Goal: Transaction & Acquisition: Purchase product/service

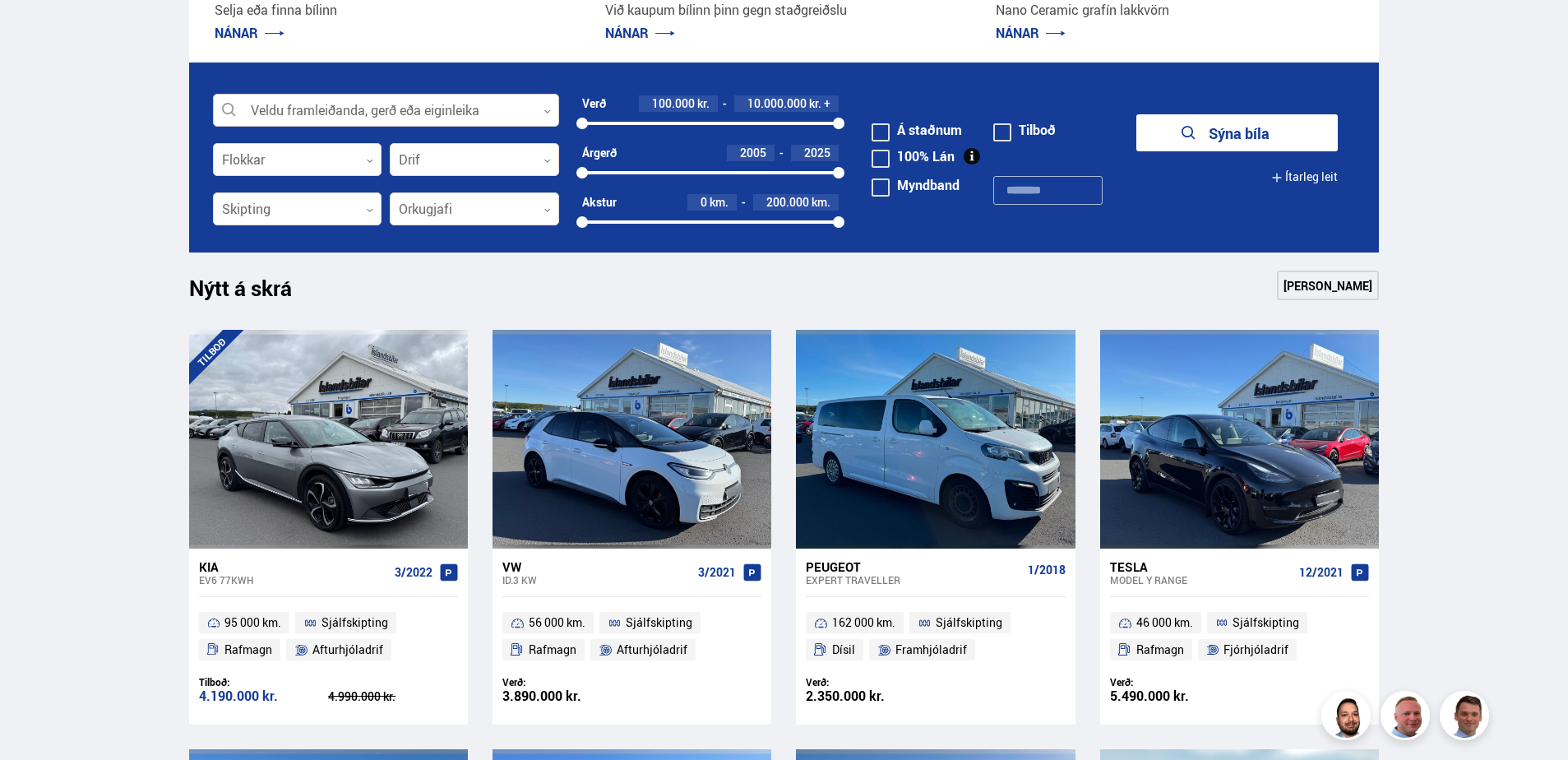
click at [488, 123] on div at bounding box center [385, 111] width 346 height 33
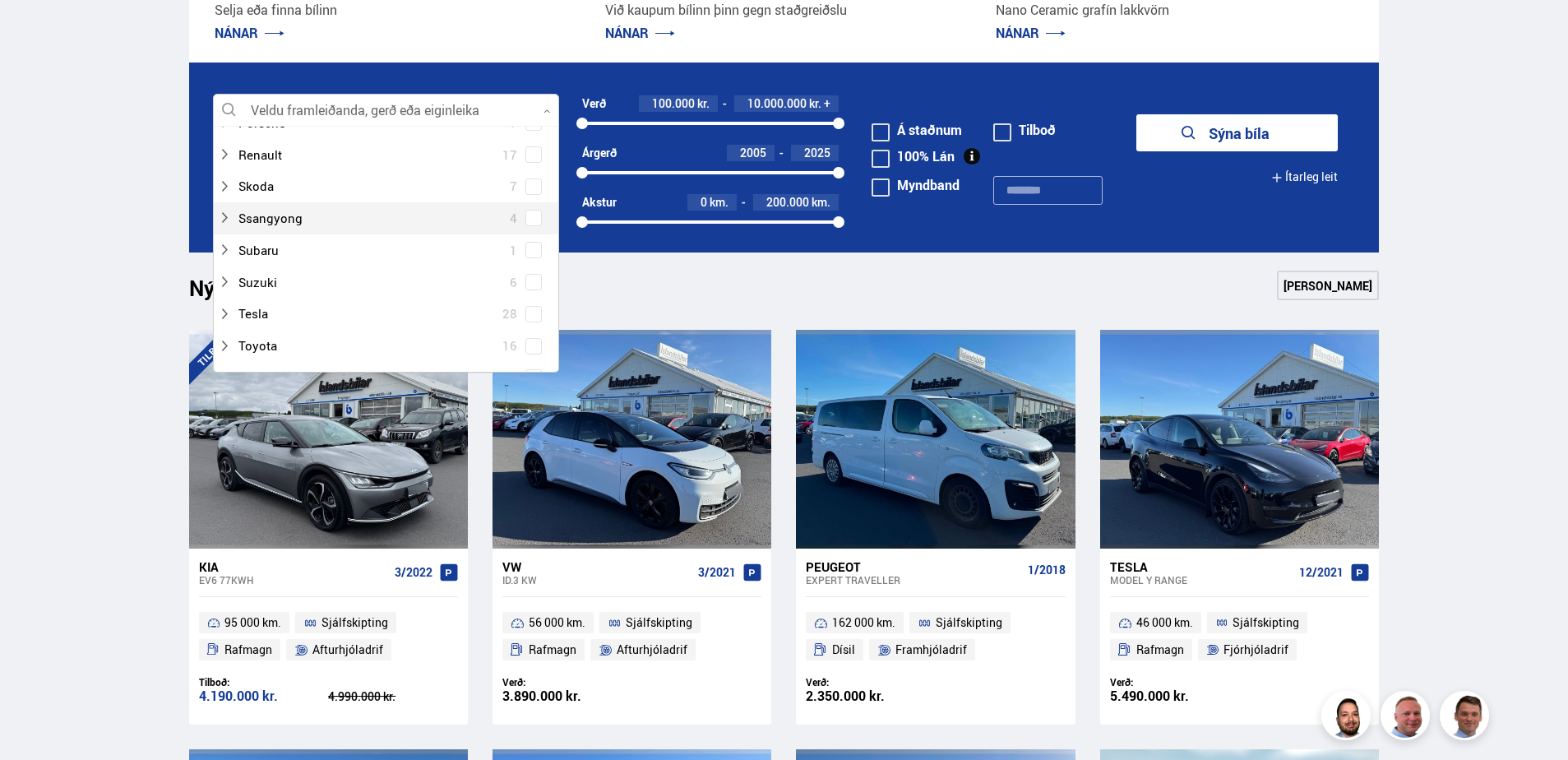
scroll to position [1152, 0]
click at [372, 234] on div at bounding box center [370, 231] width 303 height 24
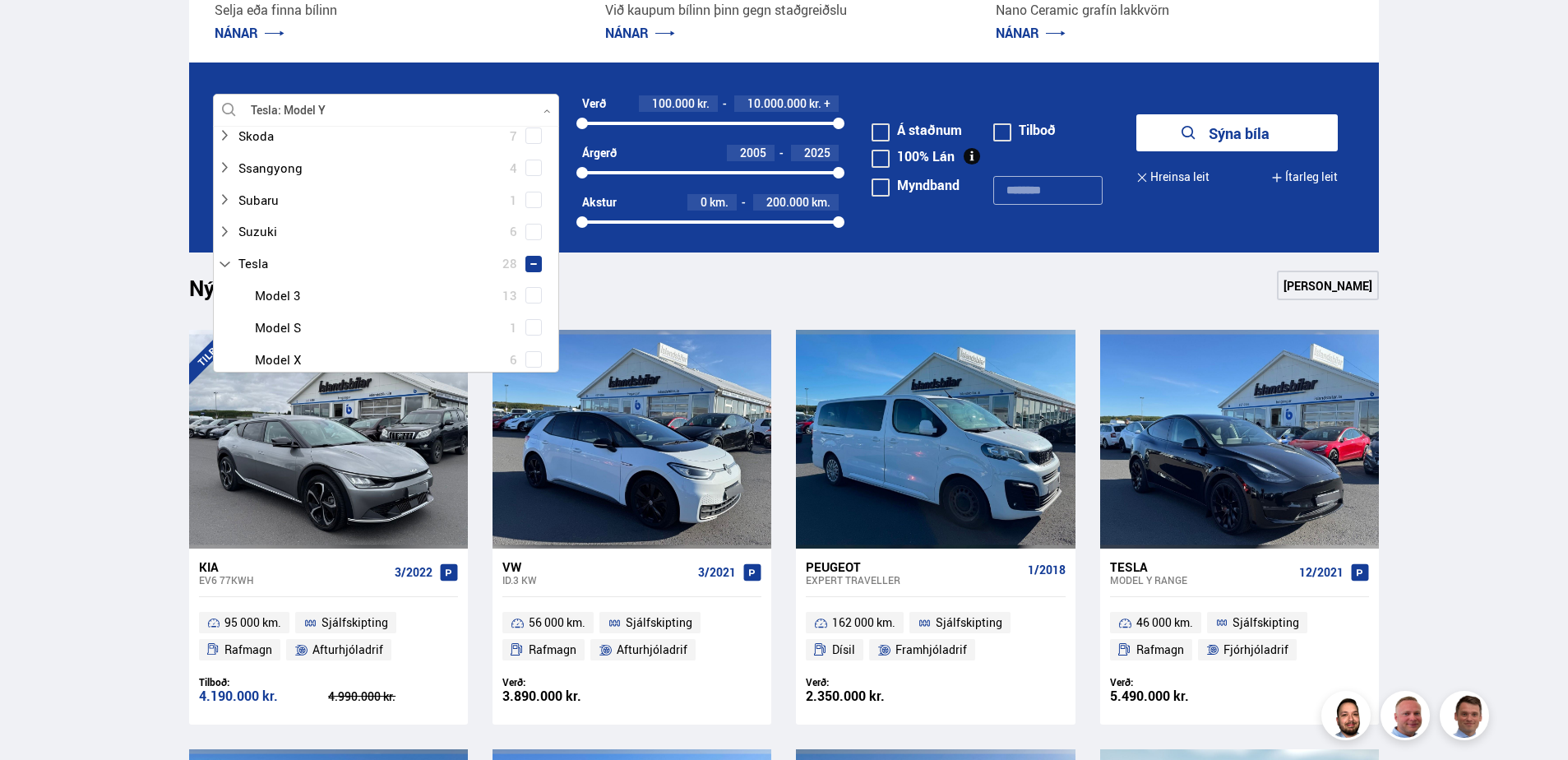
scroll to position [1184, 0]
click at [525, 356] on span at bounding box center [533, 359] width 17 height 17
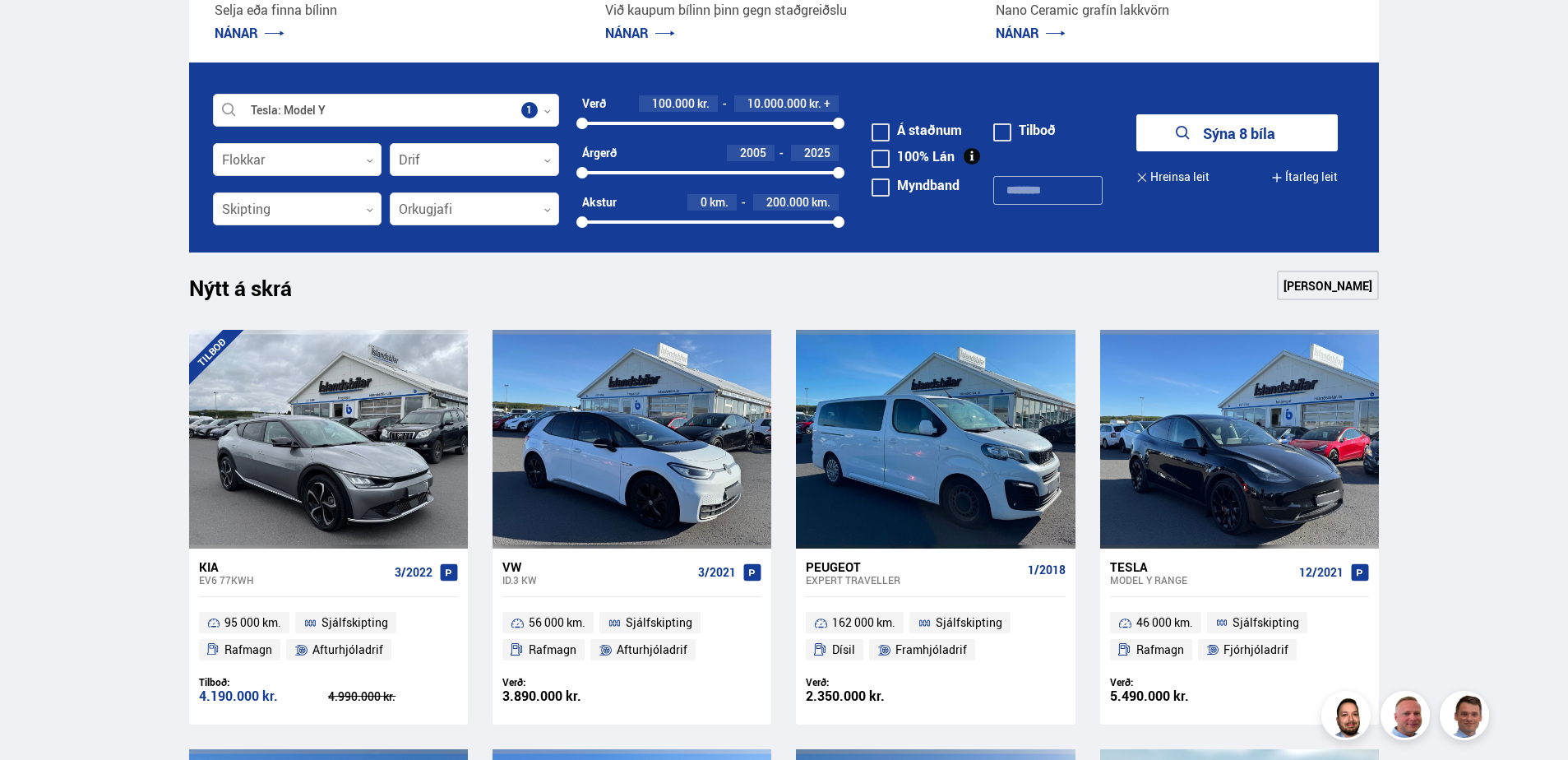
click at [1273, 138] on button "Sýna 8 bíla" at bounding box center [1237, 133] width 201 height 37
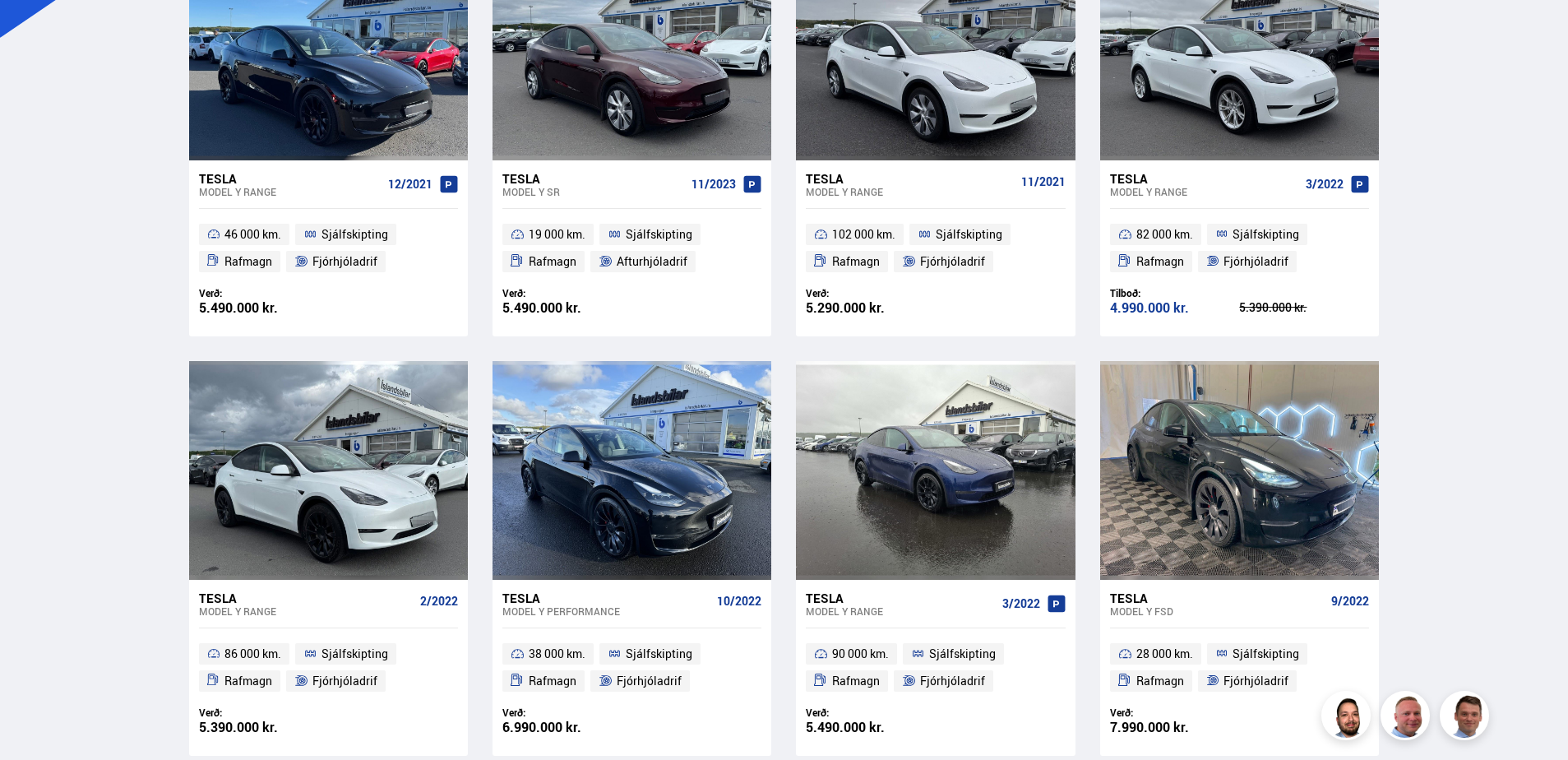
scroll to position [411, 0]
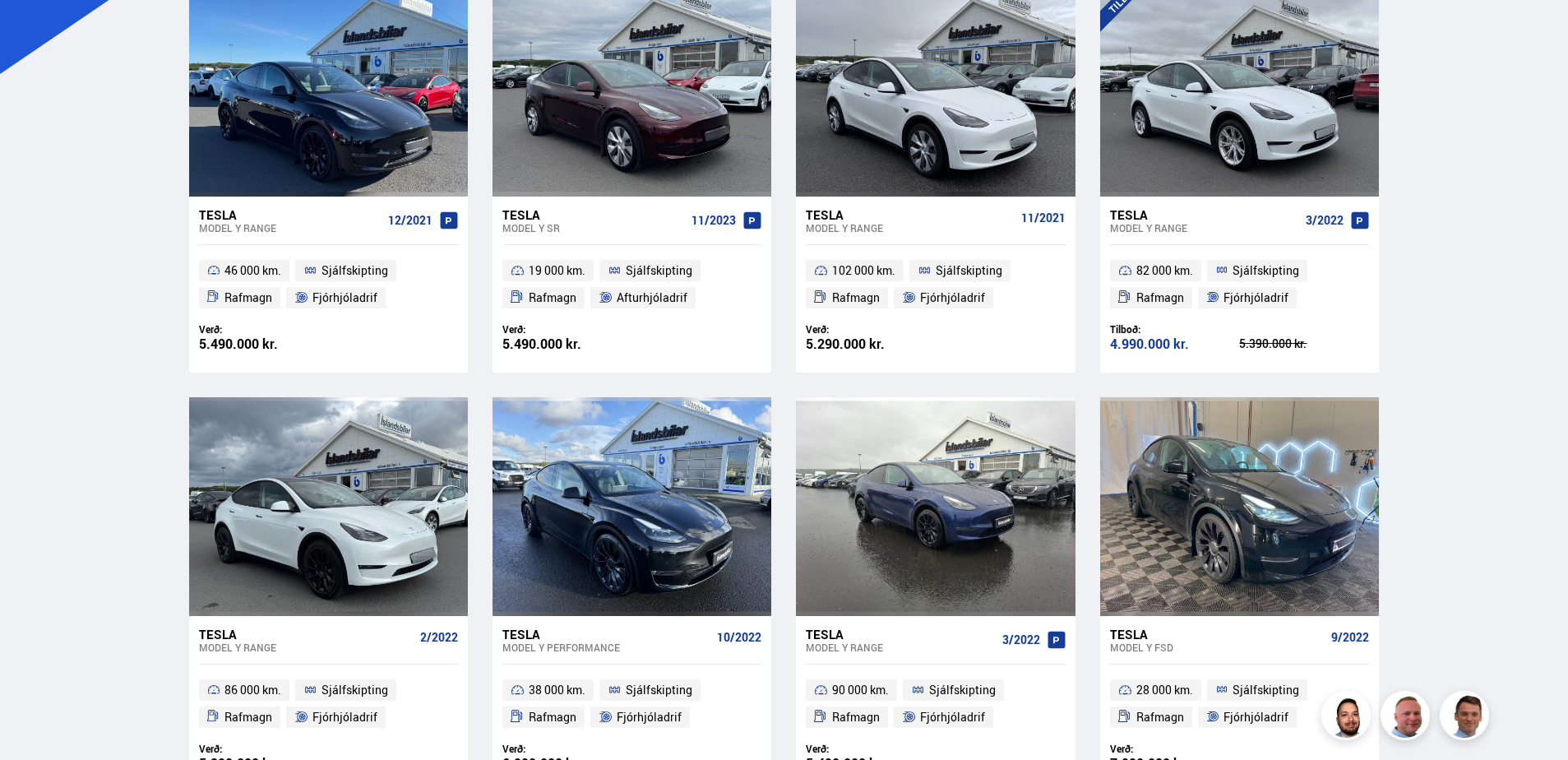
click at [531, 217] on div "Tesla" at bounding box center [593, 215] width 182 height 15
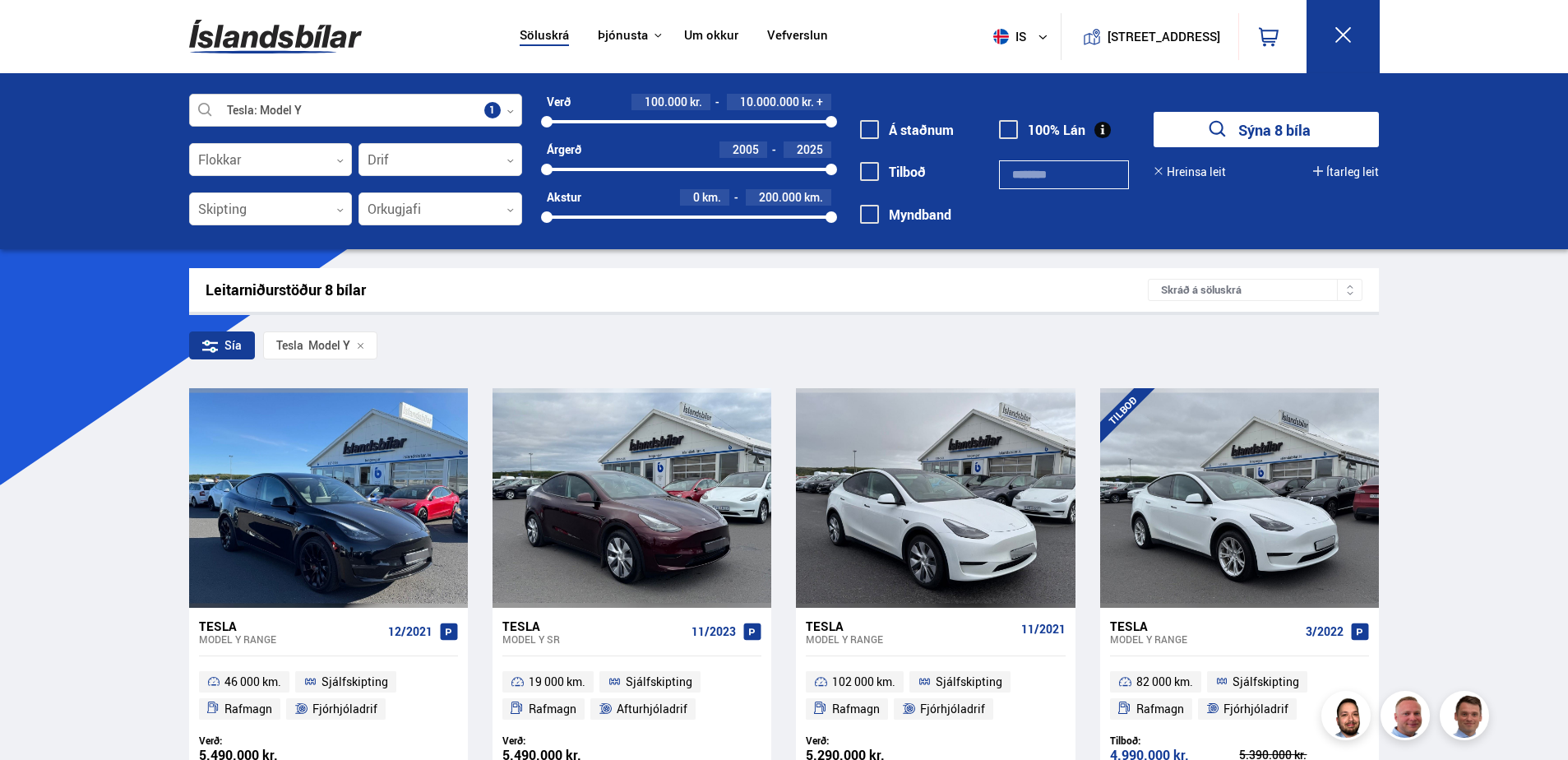
click at [509, 111] on icon at bounding box center [510, 111] width 6 height 3
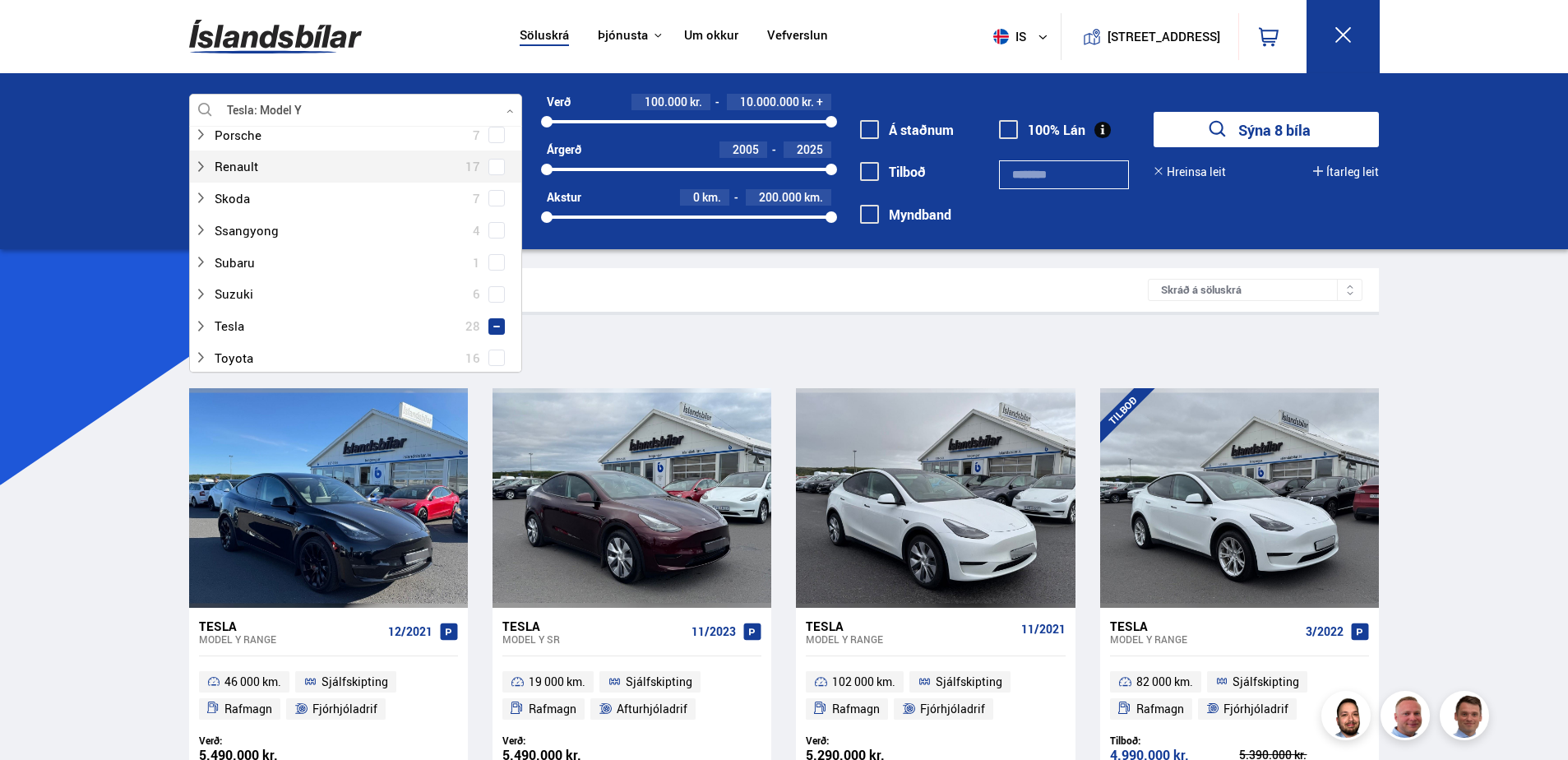
scroll to position [1234, 0]
click at [197, 180] on icon at bounding box center [200, 181] width 13 height 13
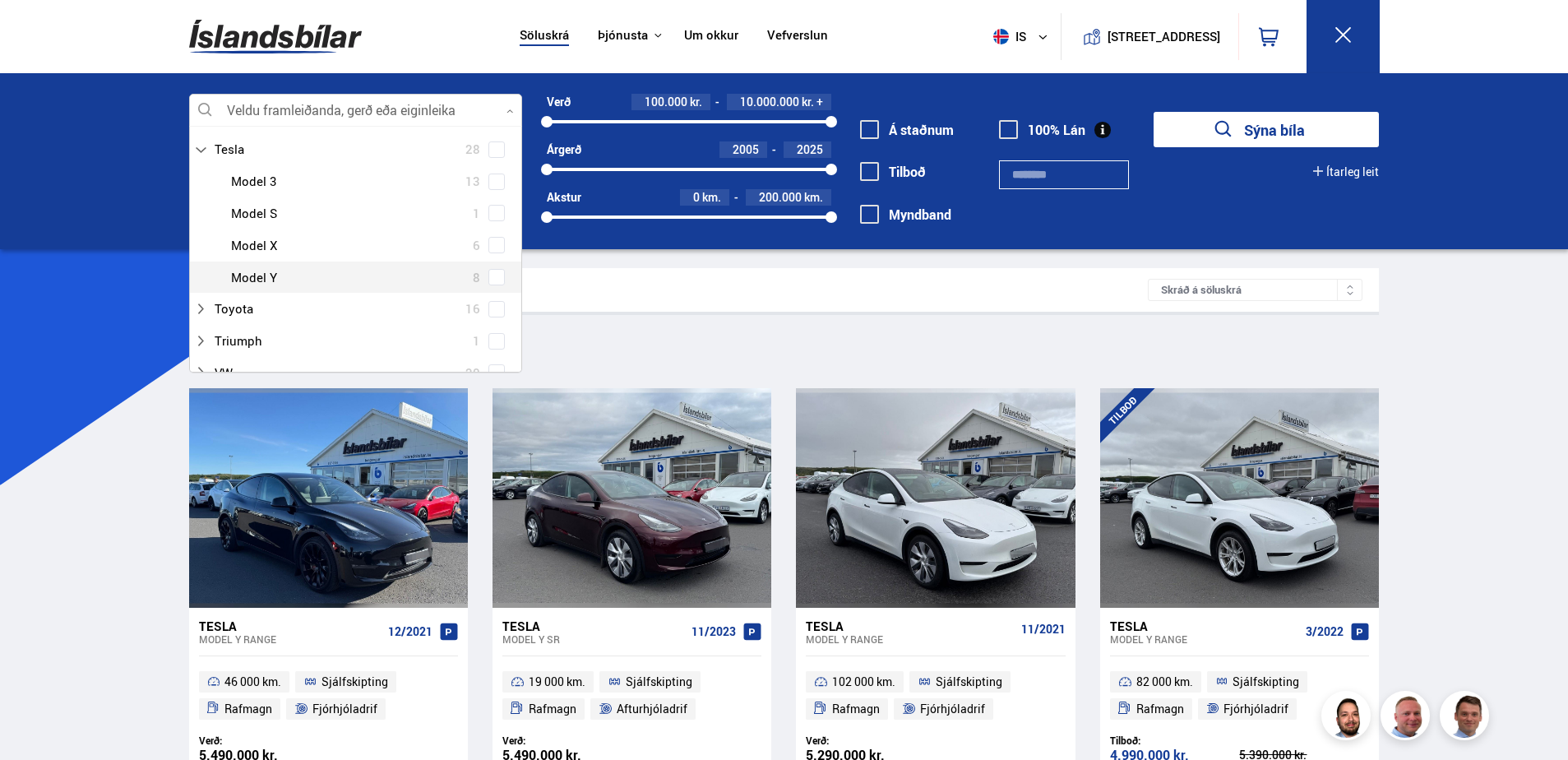
click at [492, 285] on span at bounding box center [496, 277] width 17 height 17
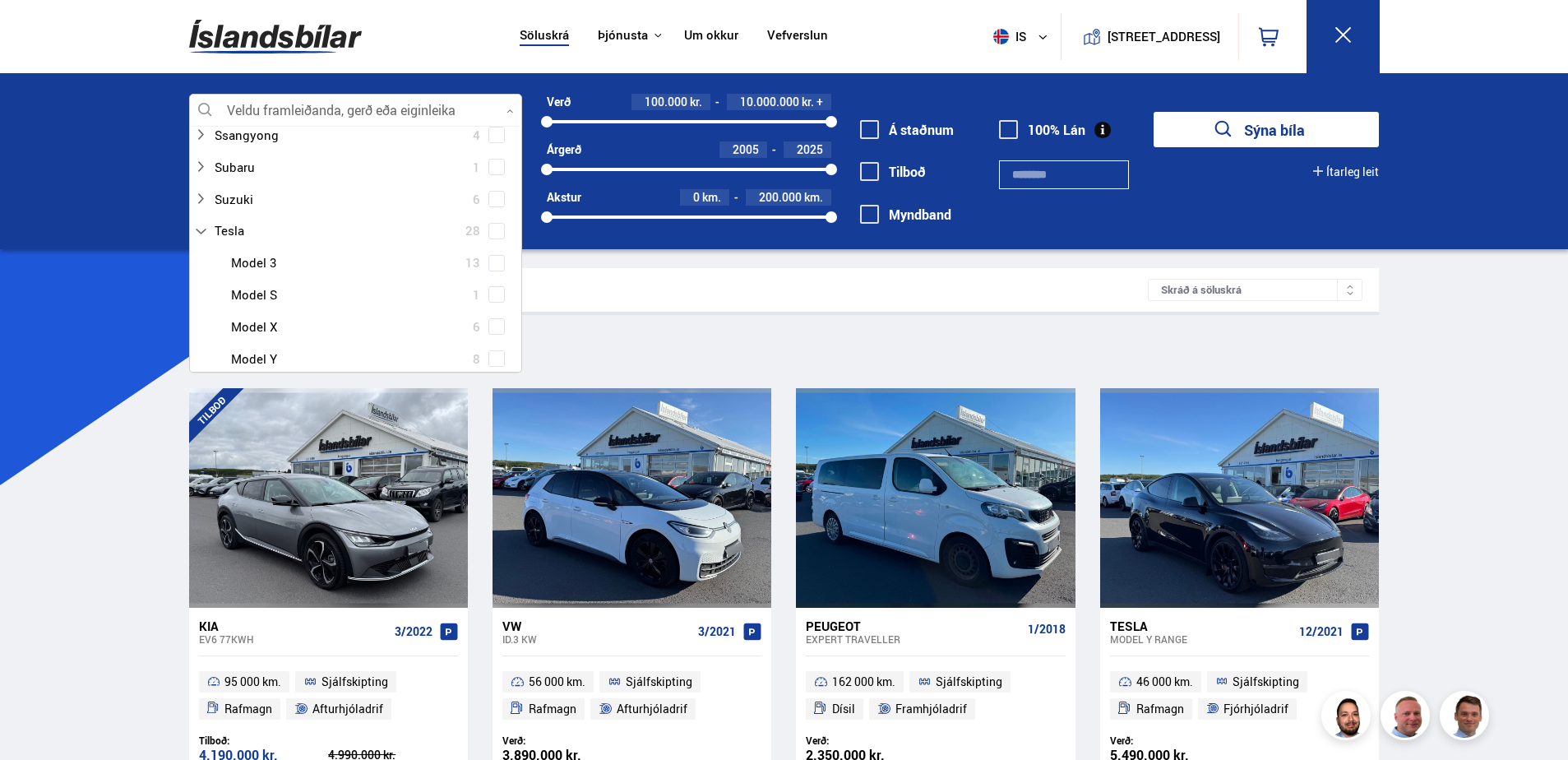
scroll to position [1152, 0]
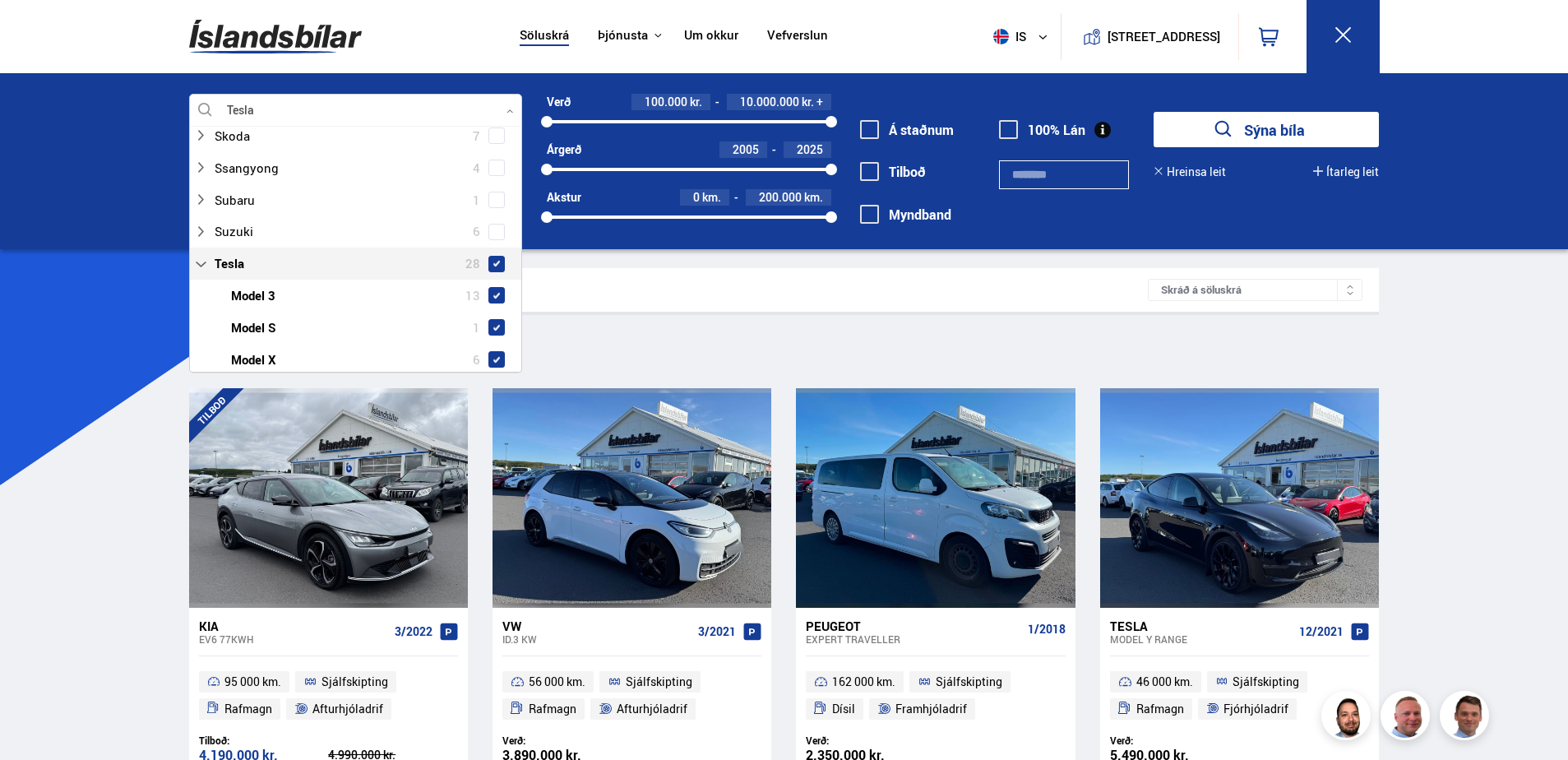
click at [495, 261] on span at bounding box center [497, 264] width 7 height 7
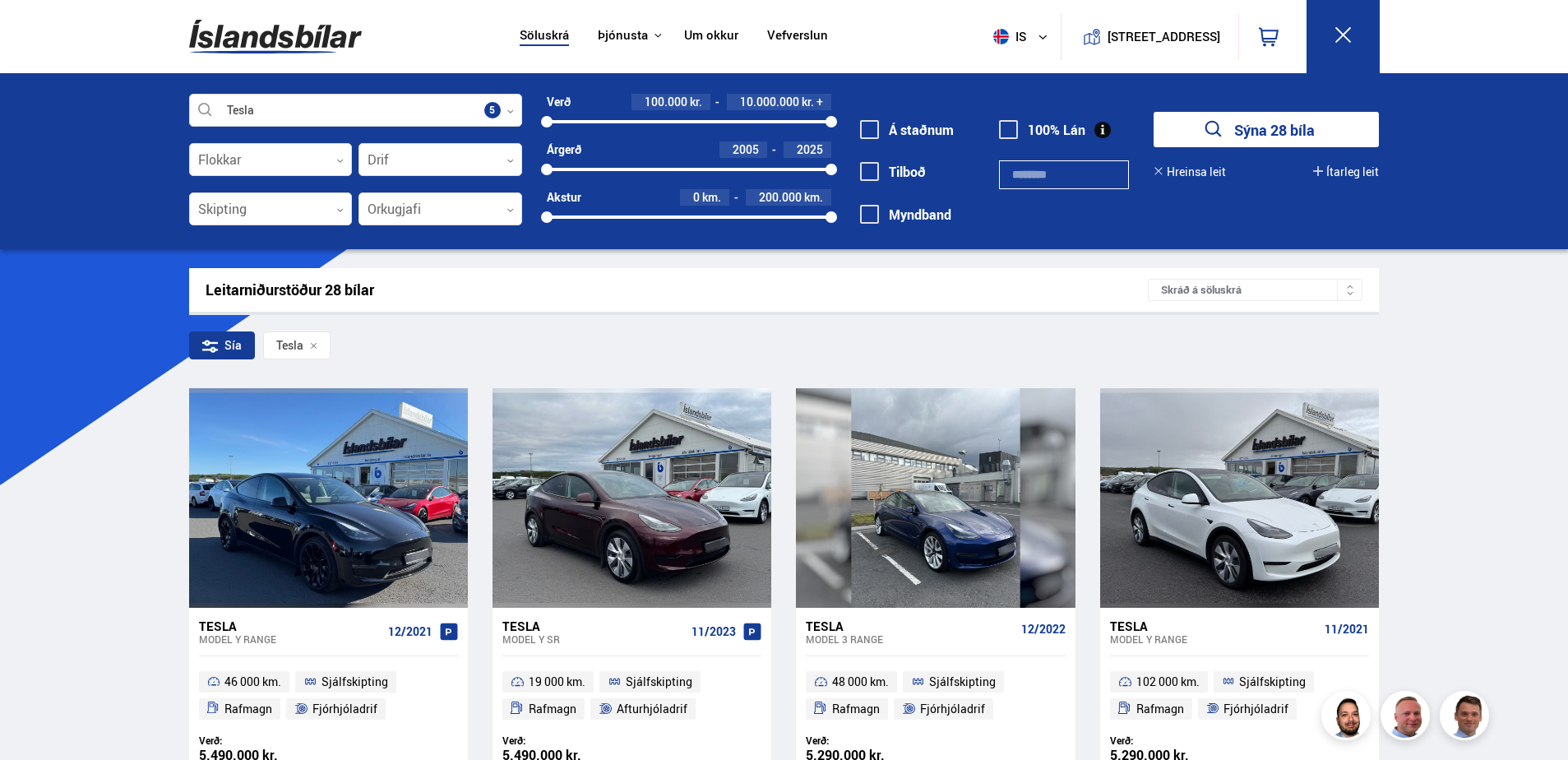
click at [1336, 168] on button "Ítarleg leit" at bounding box center [1346, 171] width 65 height 13
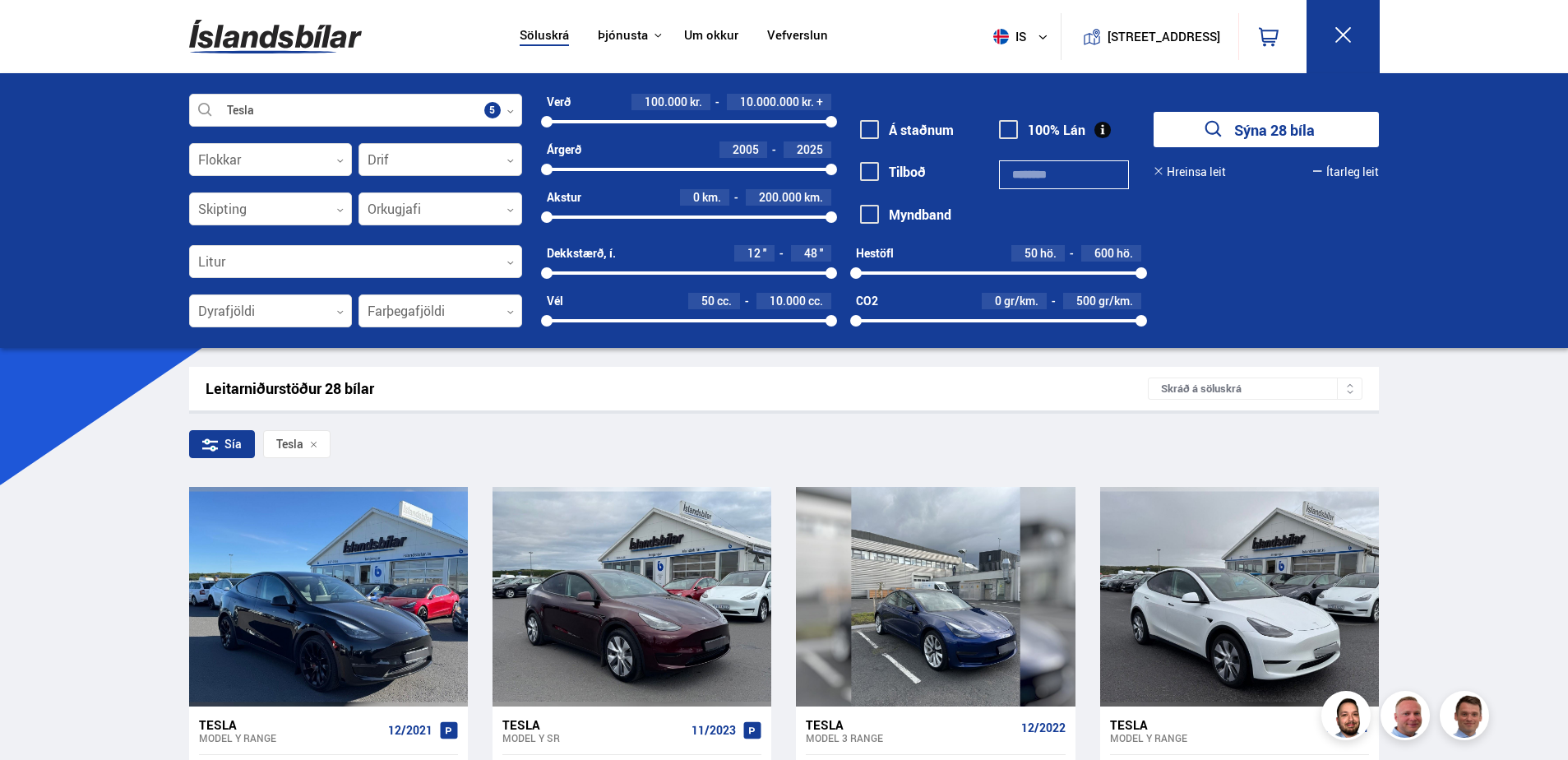
click at [497, 159] on div at bounding box center [440, 161] width 164 height 33
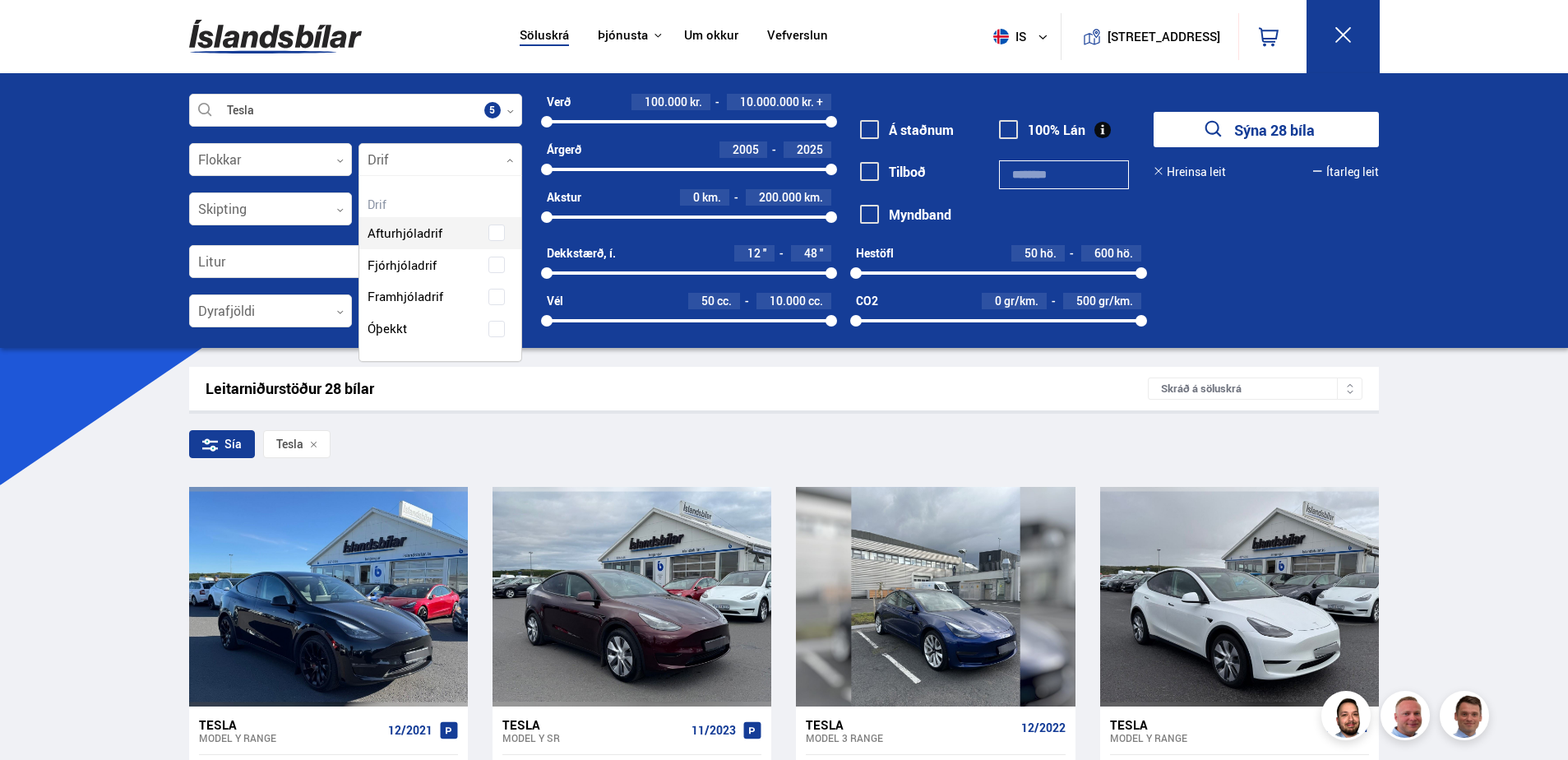
scroll to position [185, 161]
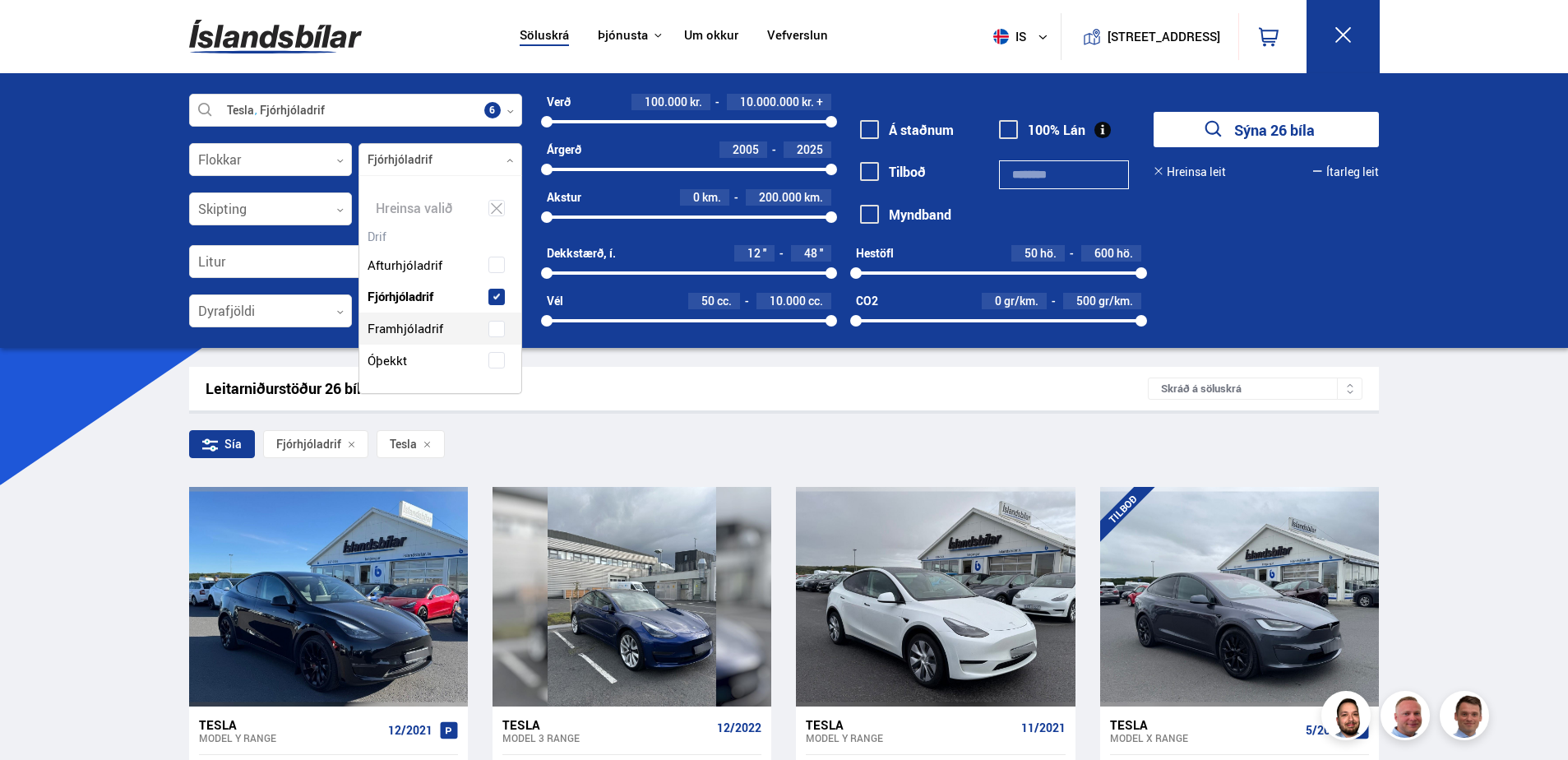
click at [1293, 127] on button "Sýna 26 bíla" at bounding box center [1266, 129] width 225 height 36
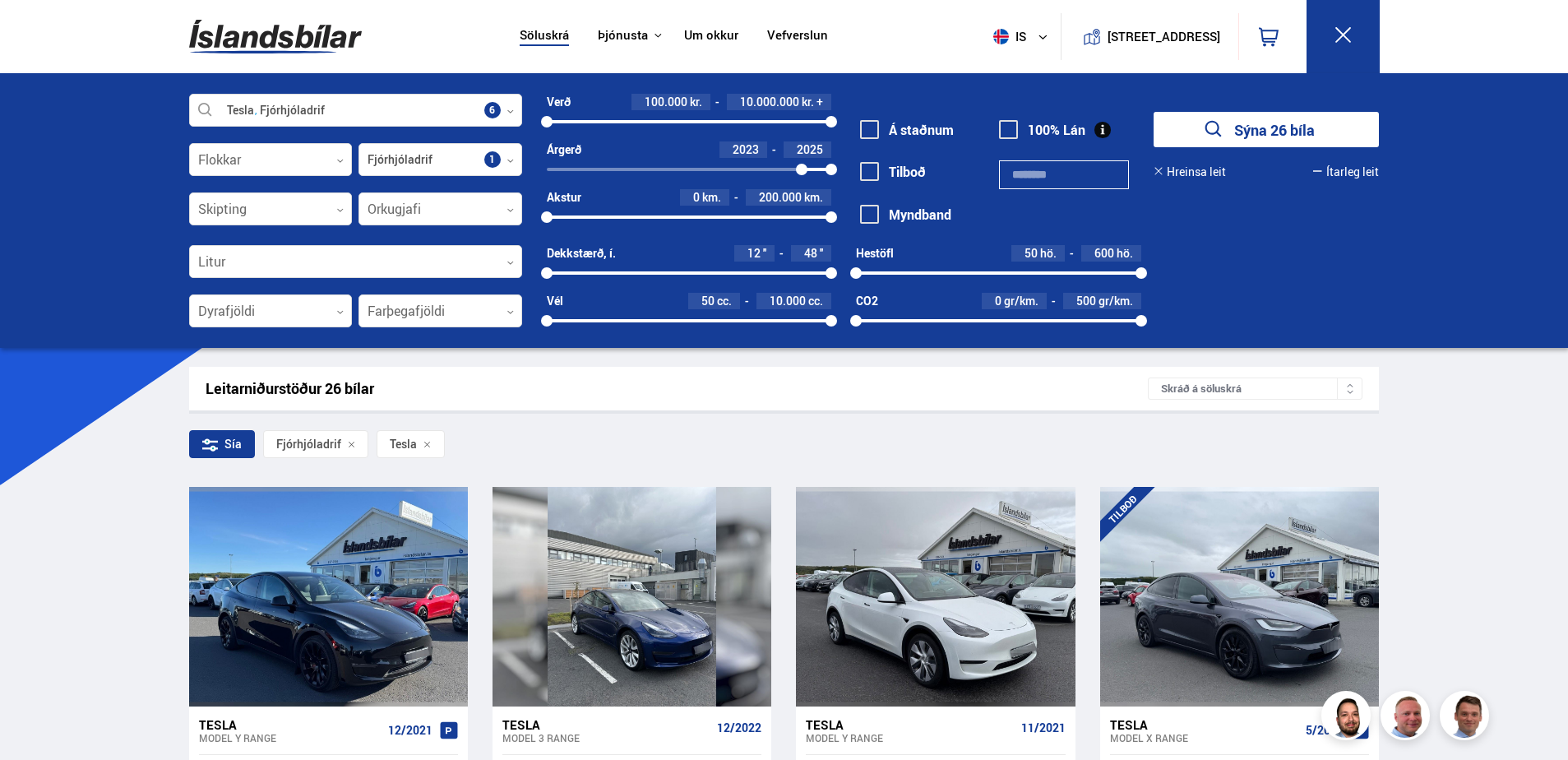
drag, startPoint x: 546, startPoint y: 167, endPoint x: 801, endPoint y: 161, distance: 255.1
click at [801, 161] on div "Árgerð 2023 2025 2023 2025" at bounding box center [689, 159] width 284 height 36
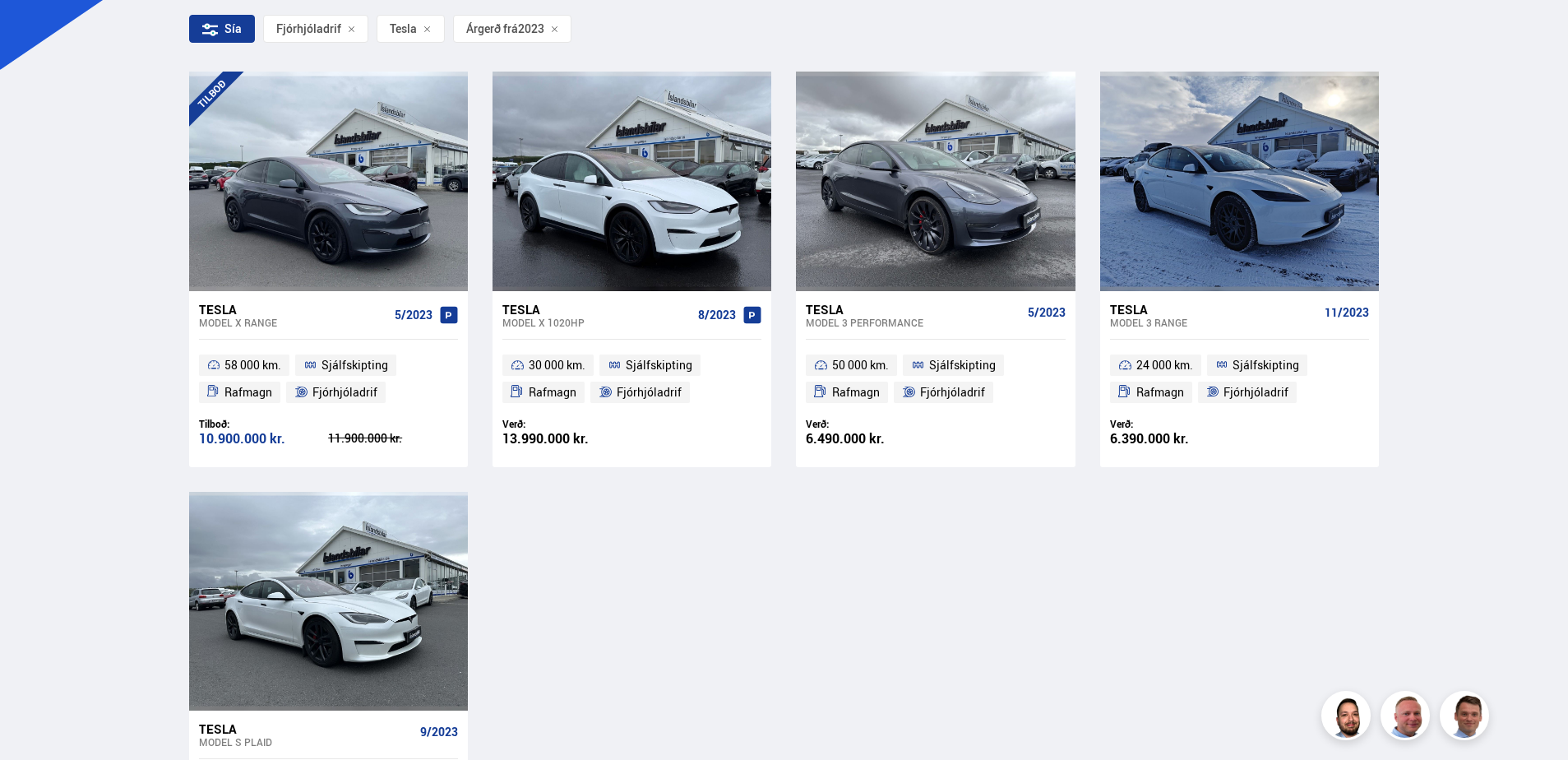
scroll to position [411, 0]
